Goal: Contribute content: Add original content to the website for others to see

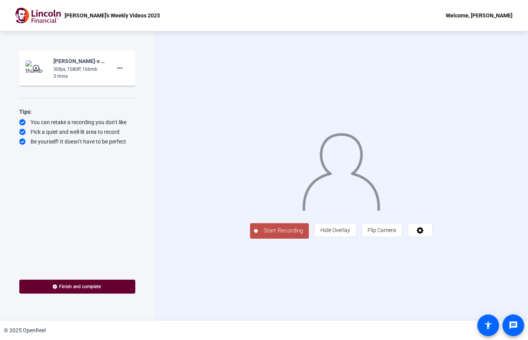
click at [258, 235] on span "Start Recording" at bounding box center [283, 230] width 51 height 9
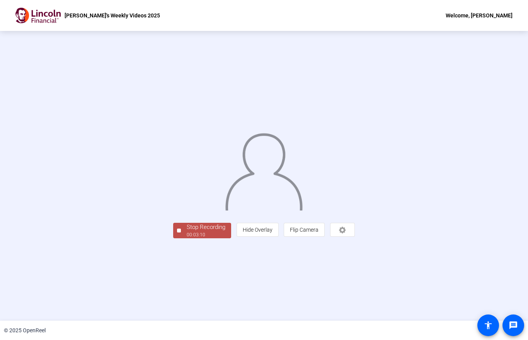
click at [187, 232] on div "Stop Recording" at bounding box center [206, 227] width 39 height 9
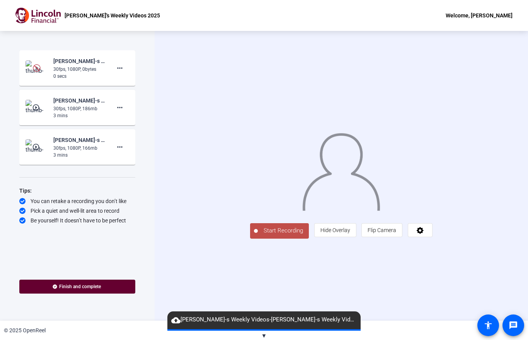
click at [356, 46] on div "Start Recording person Hide Overlay flip Flip Camera" at bounding box center [342, 176] width 374 height 290
click at [39, 109] on mat-icon "play_circle_outline" at bounding box center [36, 108] width 9 height 8
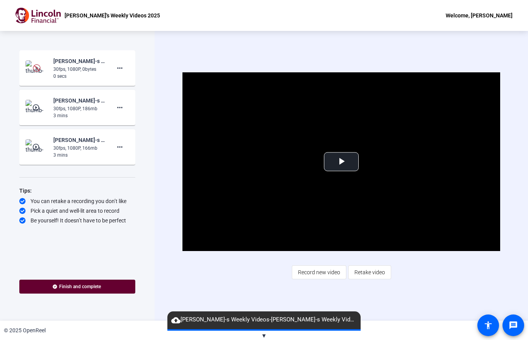
click at [34, 145] on mat-icon "play_circle_outline" at bounding box center [36, 147] width 9 height 8
click at [83, 104] on div "[PERSON_NAME]-s Weekly Videos-[PERSON_NAME]-s Weekly Videos 2025-1755809135781-…" at bounding box center [79, 100] width 52 height 9
click at [35, 106] on mat-icon "play_circle_outline" at bounding box center [36, 108] width 9 height 8
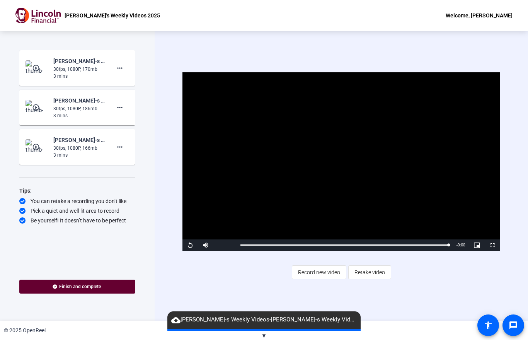
click at [42, 70] on img at bounding box center [37, 67] width 23 height 15
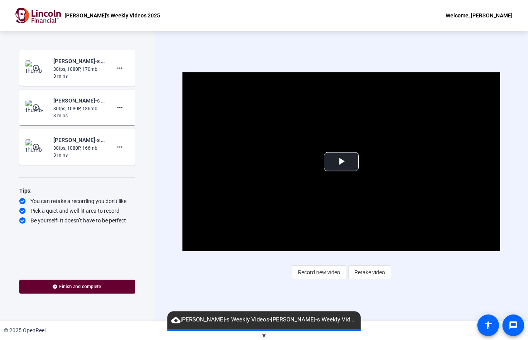
click at [30, 66] on img at bounding box center [37, 67] width 23 height 15
click at [119, 70] on mat-icon "more_horiz" at bounding box center [119, 67] width 9 height 9
click at [145, 84] on span "Delete clip" at bounding box center [132, 84] width 31 height 9
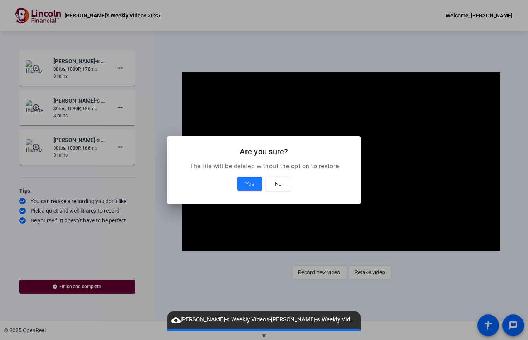
click at [255, 190] on span at bounding box center [249, 183] width 25 height 19
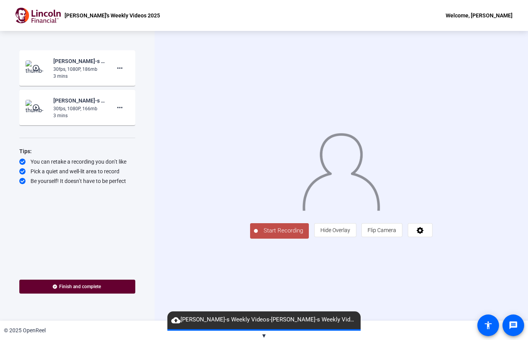
click at [36, 69] on mat-icon "play_circle_outline" at bounding box center [36, 68] width 9 height 8
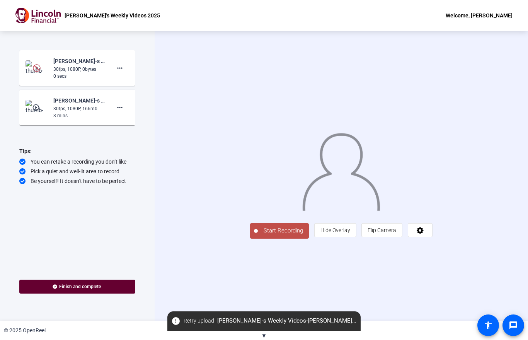
click at [258, 235] on span "Start Recording" at bounding box center [283, 230] width 51 height 9
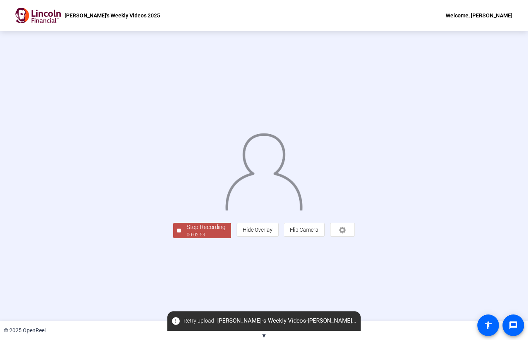
click at [187, 232] on div "Stop Recording" at bounding box center [206, 227] width 39 height 9
